Goal: Information Seeking & Learning: Understand process/instructions

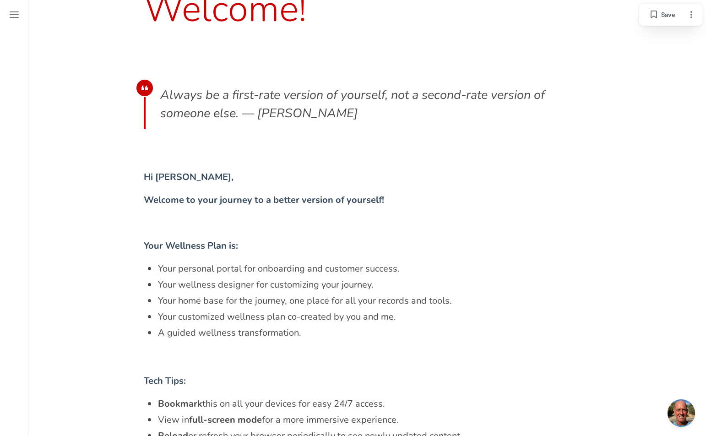
scroll to position [506, 0]
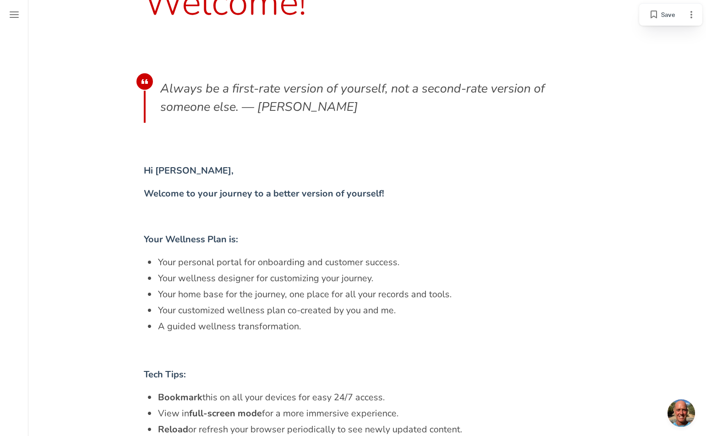
click at [222, 91] on span "Always be a first-rate version of yourself, not a second-rate version of someon…" at bounding box center [354, 98] width 388 height 36
click at [228, 89] on span "Always be a first-rate version of yourself, not a second-rate version of someon…" at bounding box center [354, 98] width 388 height 36
click at [11, 16] on icon "Menu" at bounding box center [14, 14] width 11 height 11
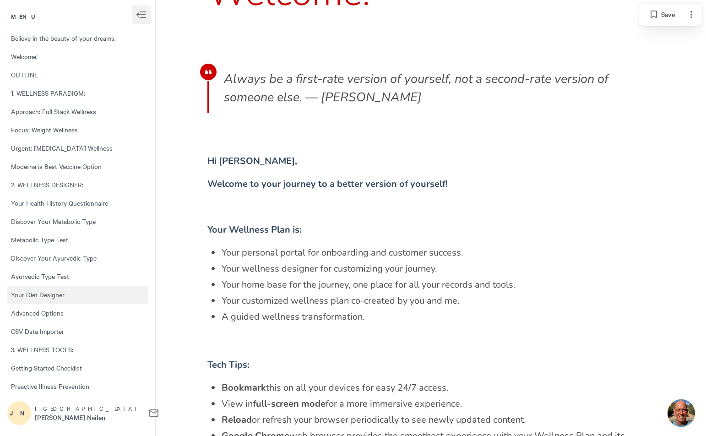
drag, startPoint x: 55, startPoint y: 293, endPoint x: 110, endPoint y: 302, distance: 55.3
click at [55, 293] on span "Your Diet Designer" at bounding box center [77, 295] width 133 height 8
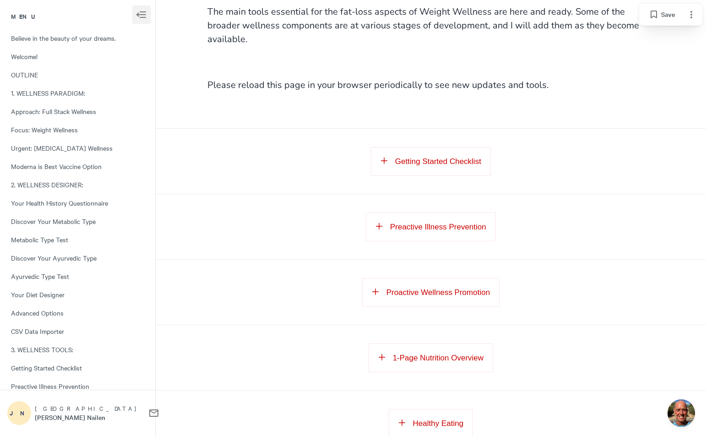
scroll to position [27208, 0]
drag, startPoint x: 437, startPoint y: 286, endPoint x: 459, endPoint y: 297, distance: 24.6
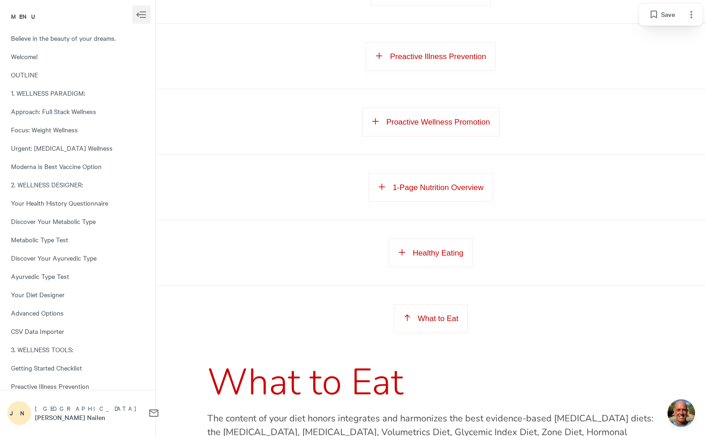
scroll to position [27379, 0]
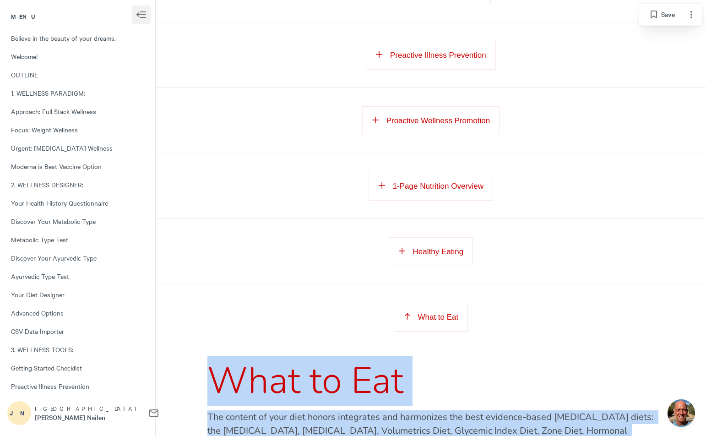
drag, startPoint x: 214, startPoint y: 184, endPoint x: 395, endPoint y: 299, distance: 214.5
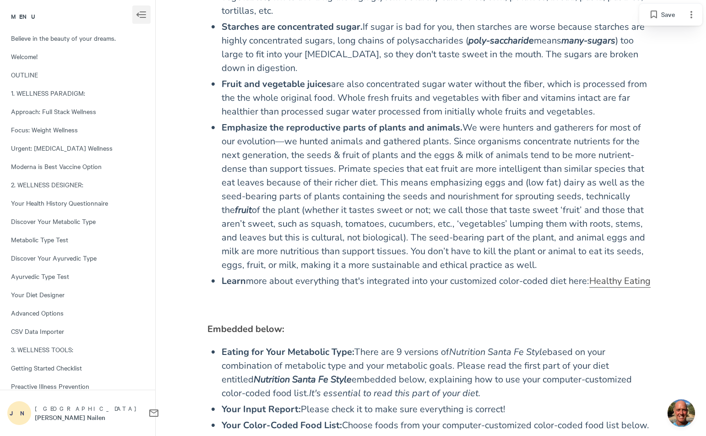
scroll to position [28006, 0]
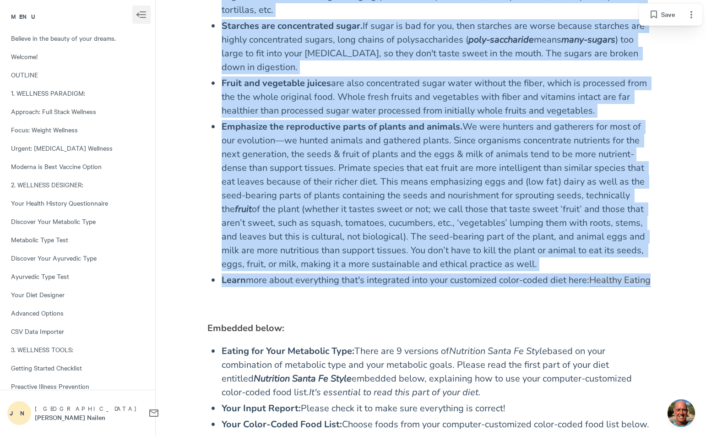
click at [662, 82] on div "What to Eat The content of your diet honors integrates and harmonizes the best …" at bounding box center [431, 136] width 470 height 809
copy div "What to Eat The content of your diet honors integrates and harmonizes the best …"
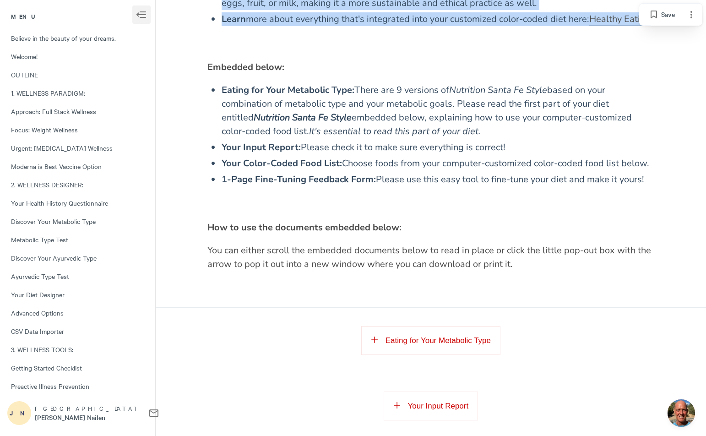
scroll to position [28269, 0]
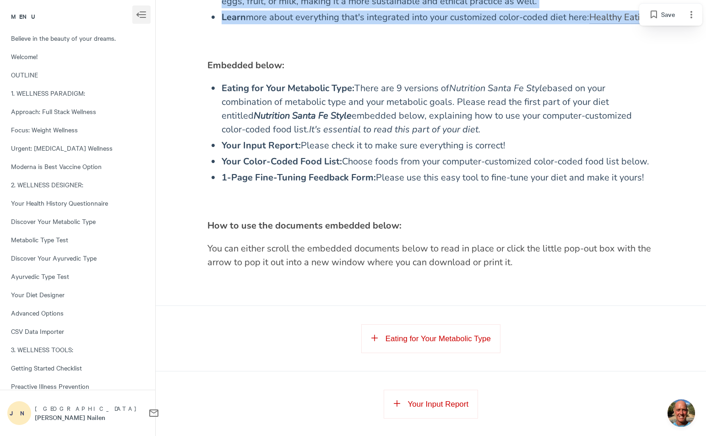
drag, startPoint x: 463, startPoint y: 270, endPoint x: 471, endPoint y: 275, distance: 9.8
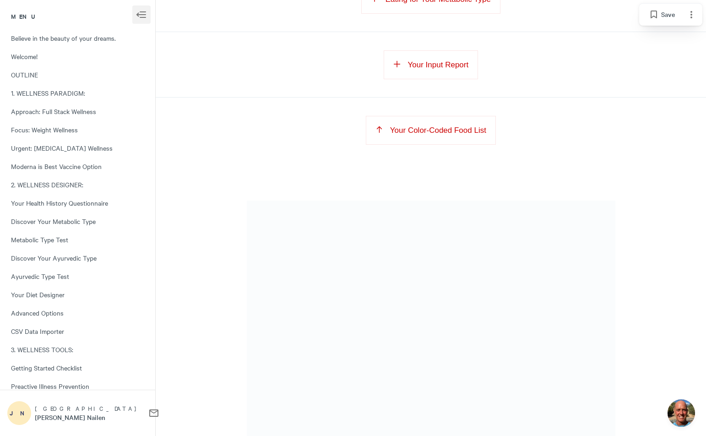
scroll to position [28668, 0]
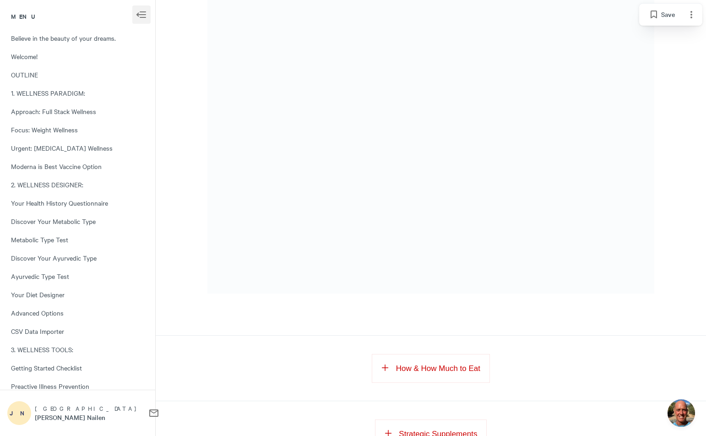
scroll to position [29232, 0]
click at [418, 364] on span "How & How Much to Eat" at bounding box center [438, 368] width 84 height 9
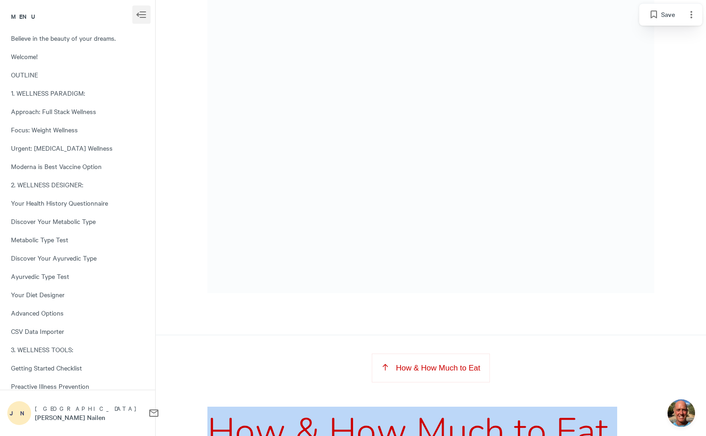
drag, startPoint x: 212, startPoint y: 231, endPoint x: 442, endPoint y: 342, distance: 255.6
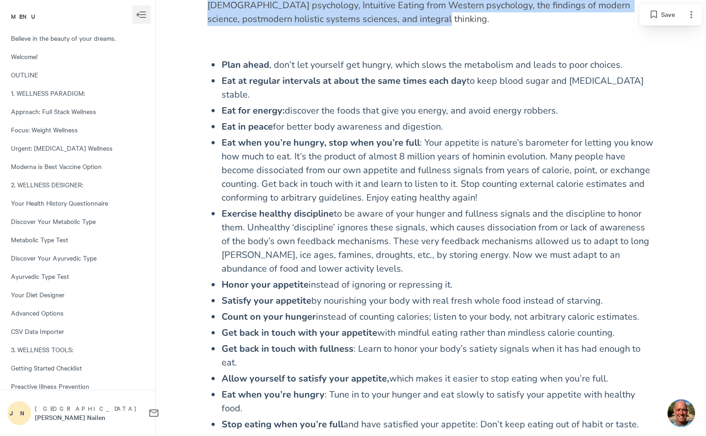
scroll to position [29774, 0]
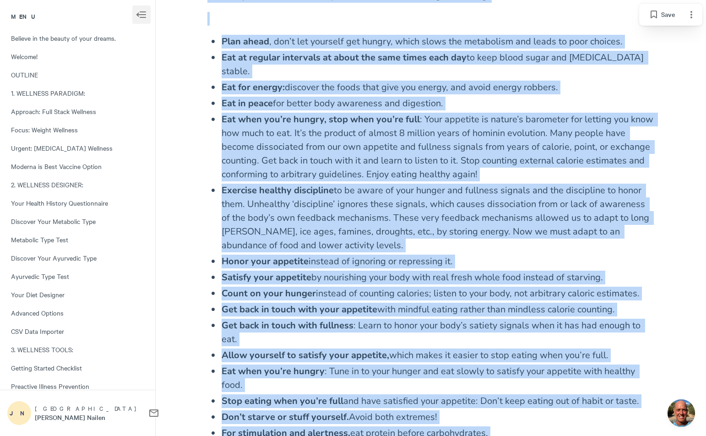
copy div "Lor & Ips Dolo si Ame Consectet Adipis Elitseddo Eiu temp in utlaboree do magn …"
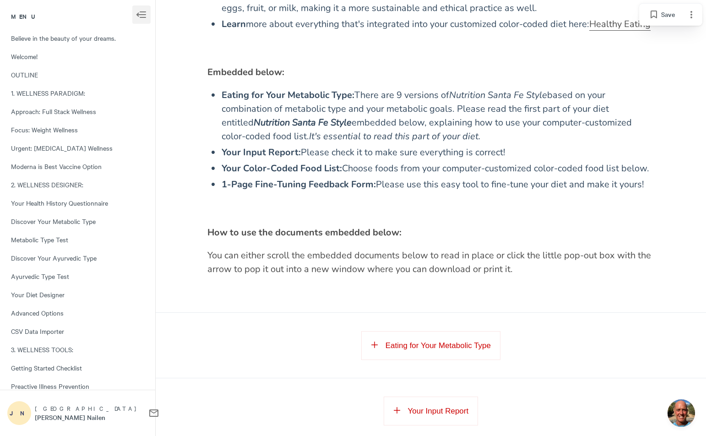
scroll to position [28259, 0]
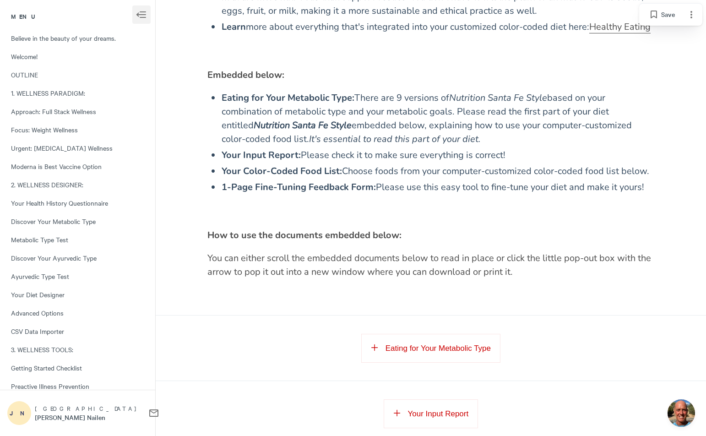
click at [444, 344] on span "Eating for Your Metabolic Type" at bounding box center [438, 348] width 105 height 9
